Goal: Transaction & Acquisition: Purchase product/service

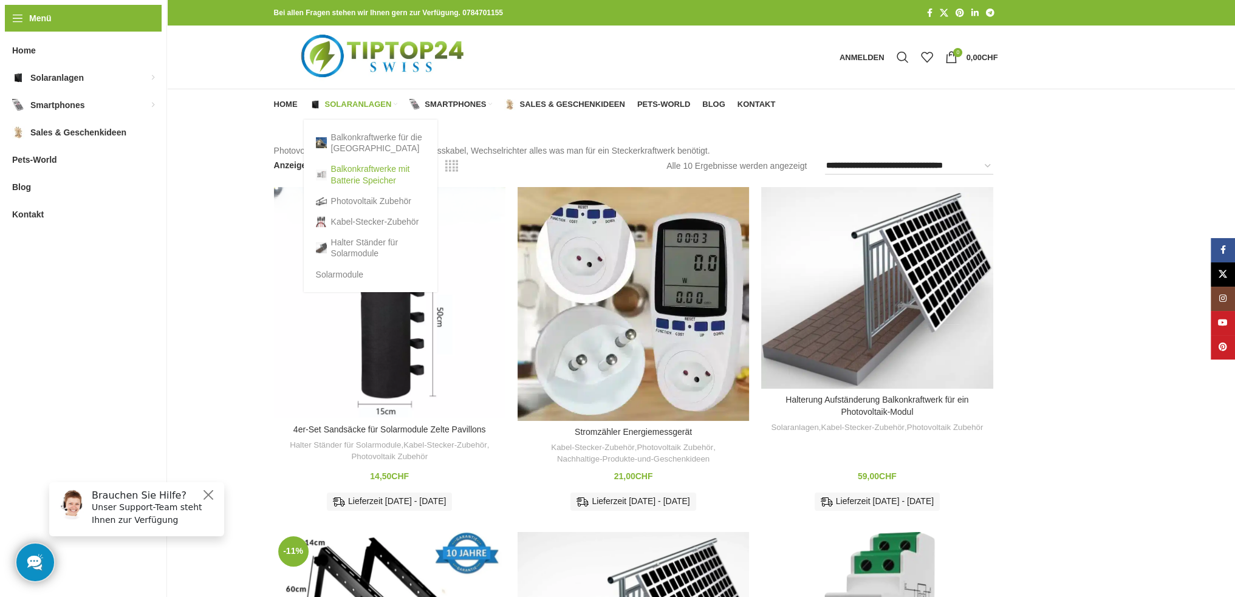
click at [350, 179] on link "Balkonkraftwerke mit Batterie Speicher" at bounding box center [370, 175] width 109 height 32
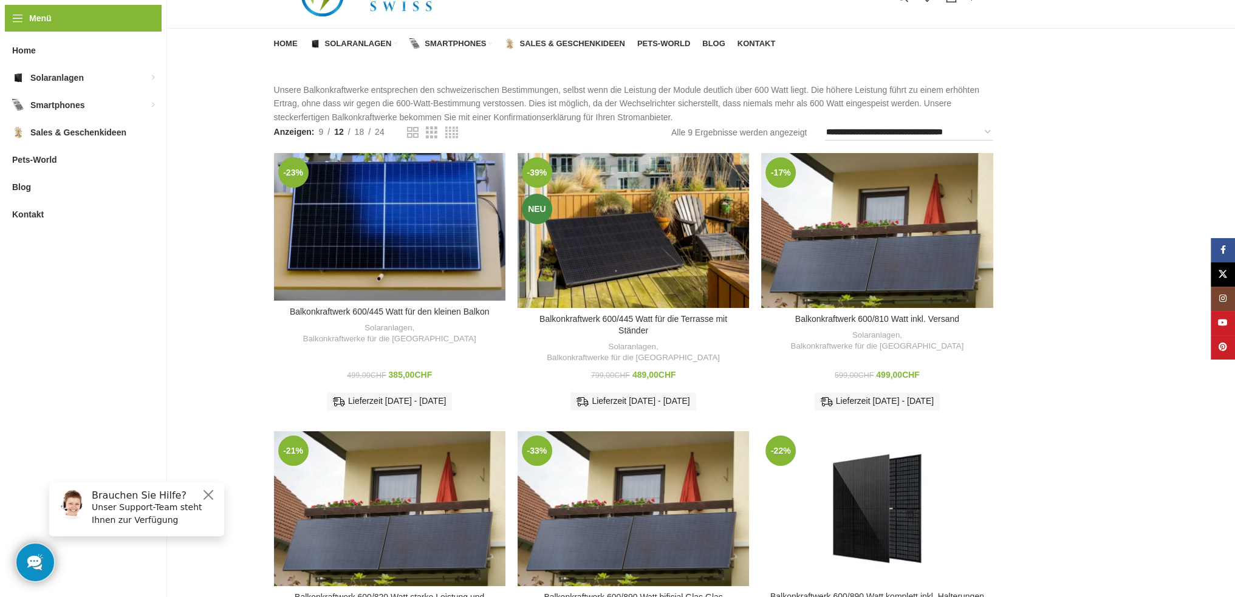
scroll to position [122, 0]
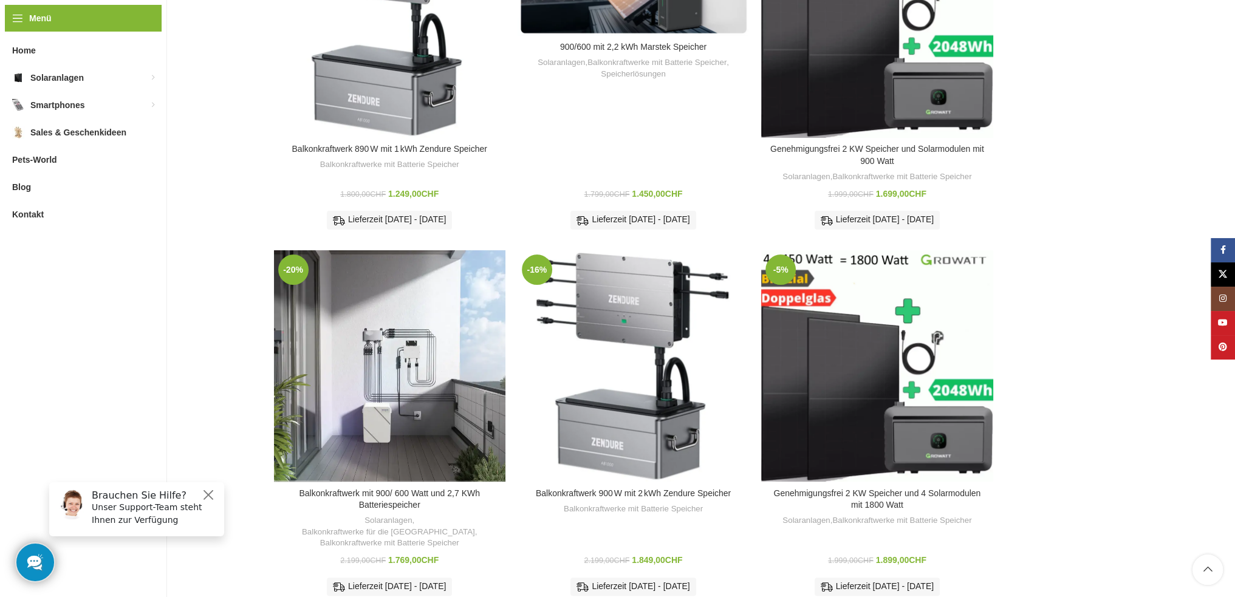
scroll to position [182, 0]
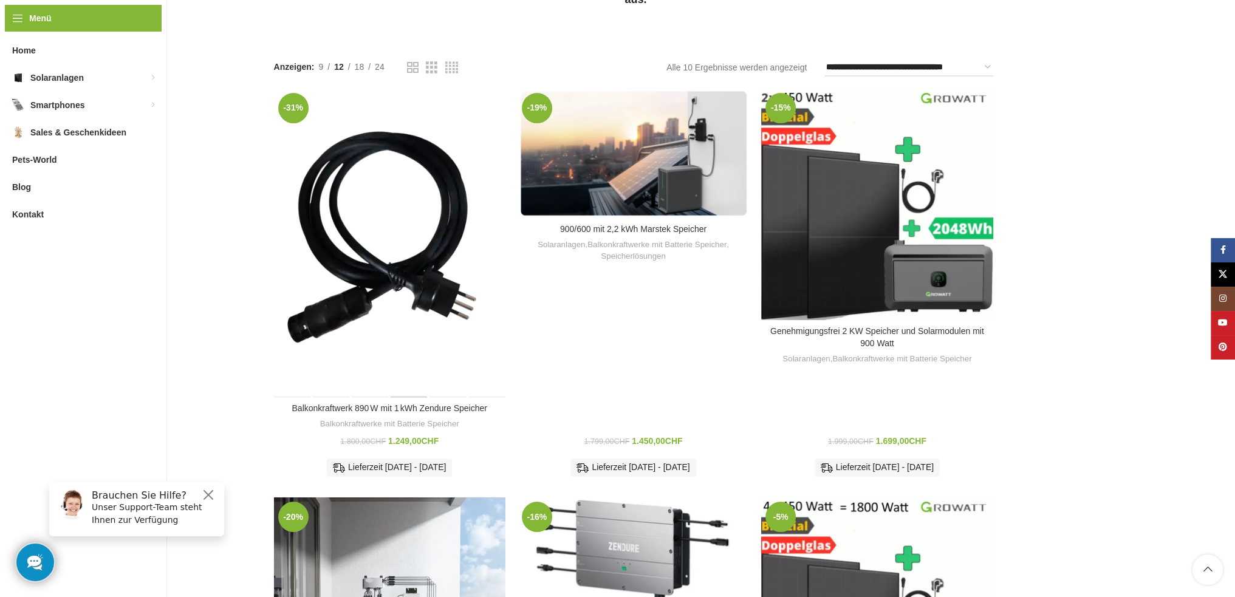
click at [411, 231] on div "Balkonkraftwerk 890 W mit 1 kWh Zendure Speicher" at bounding box center [408, 243] width 39 height 309
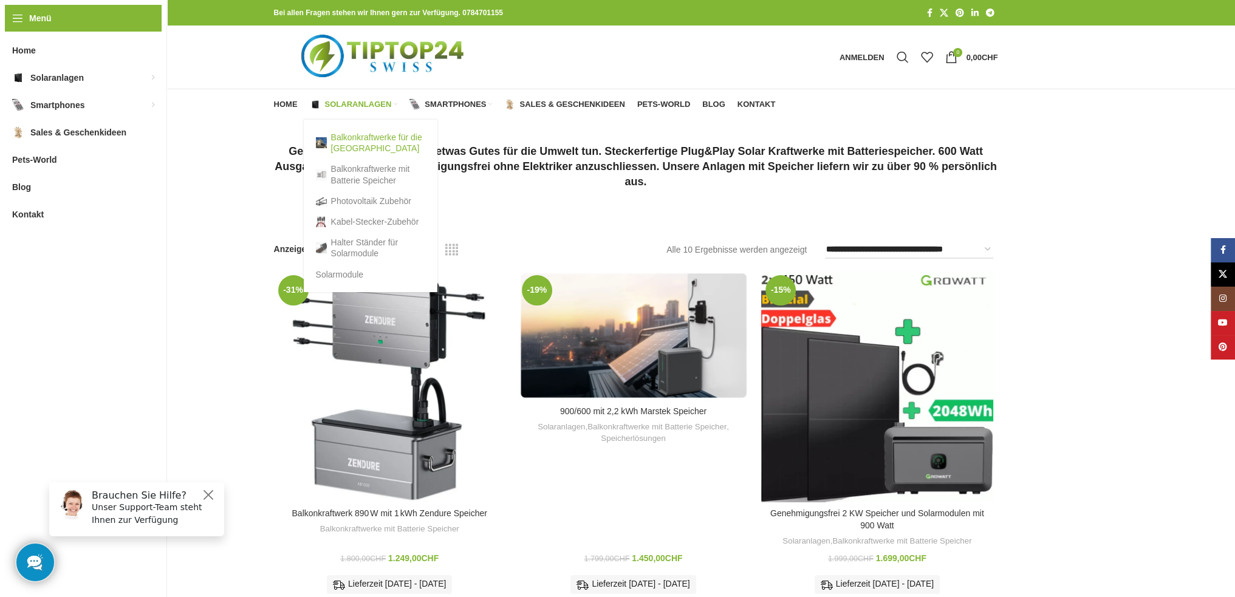
click at [363, 150] on link "Balkonkraftwerke für die [GEOGRAPHIC_DATA]" at bounding box center [370, 143] width 109 height 32
